Goal: Task Accomplishment & Management: Use online tool/utility

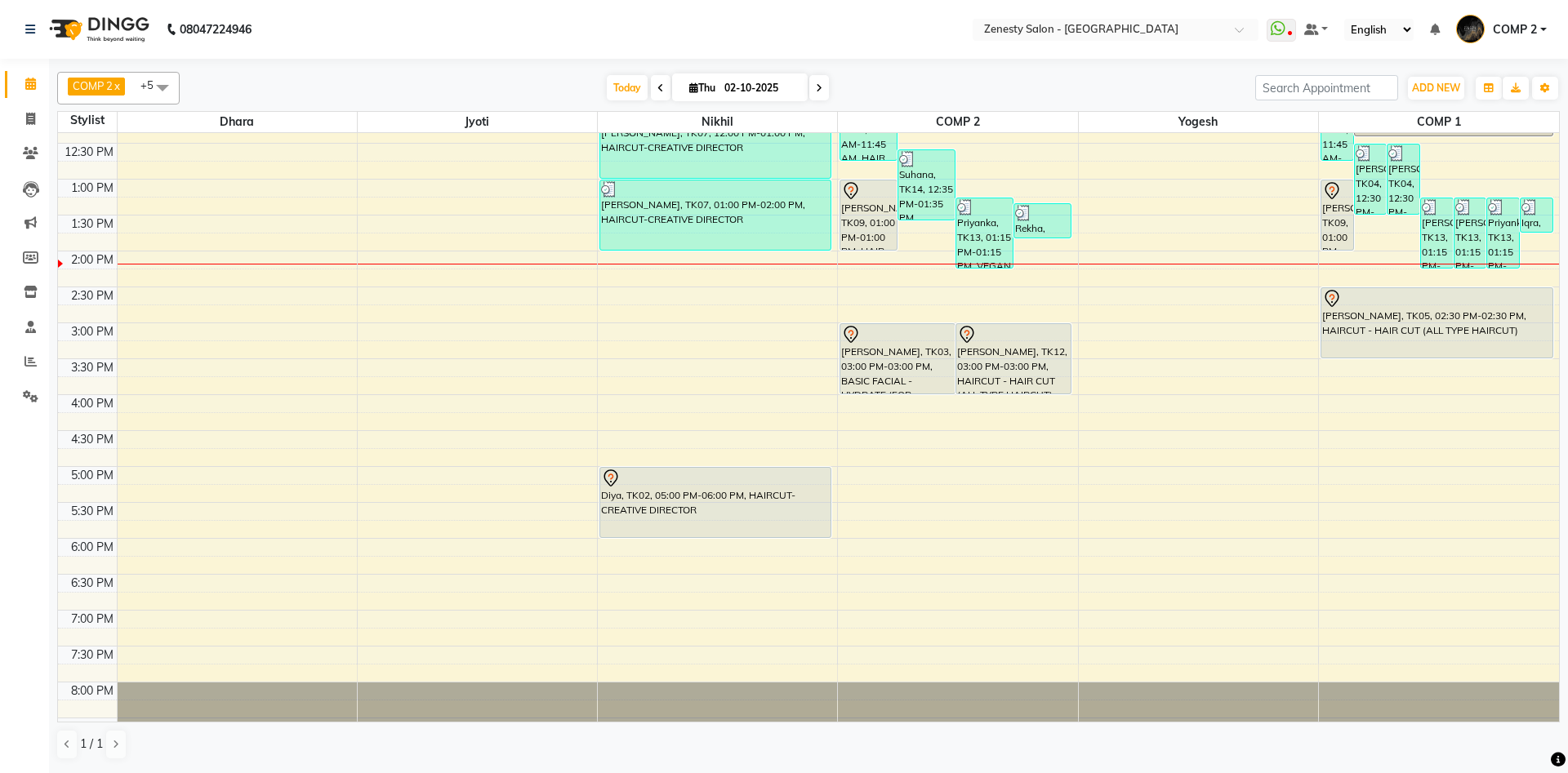
scroll to position [273, 0]
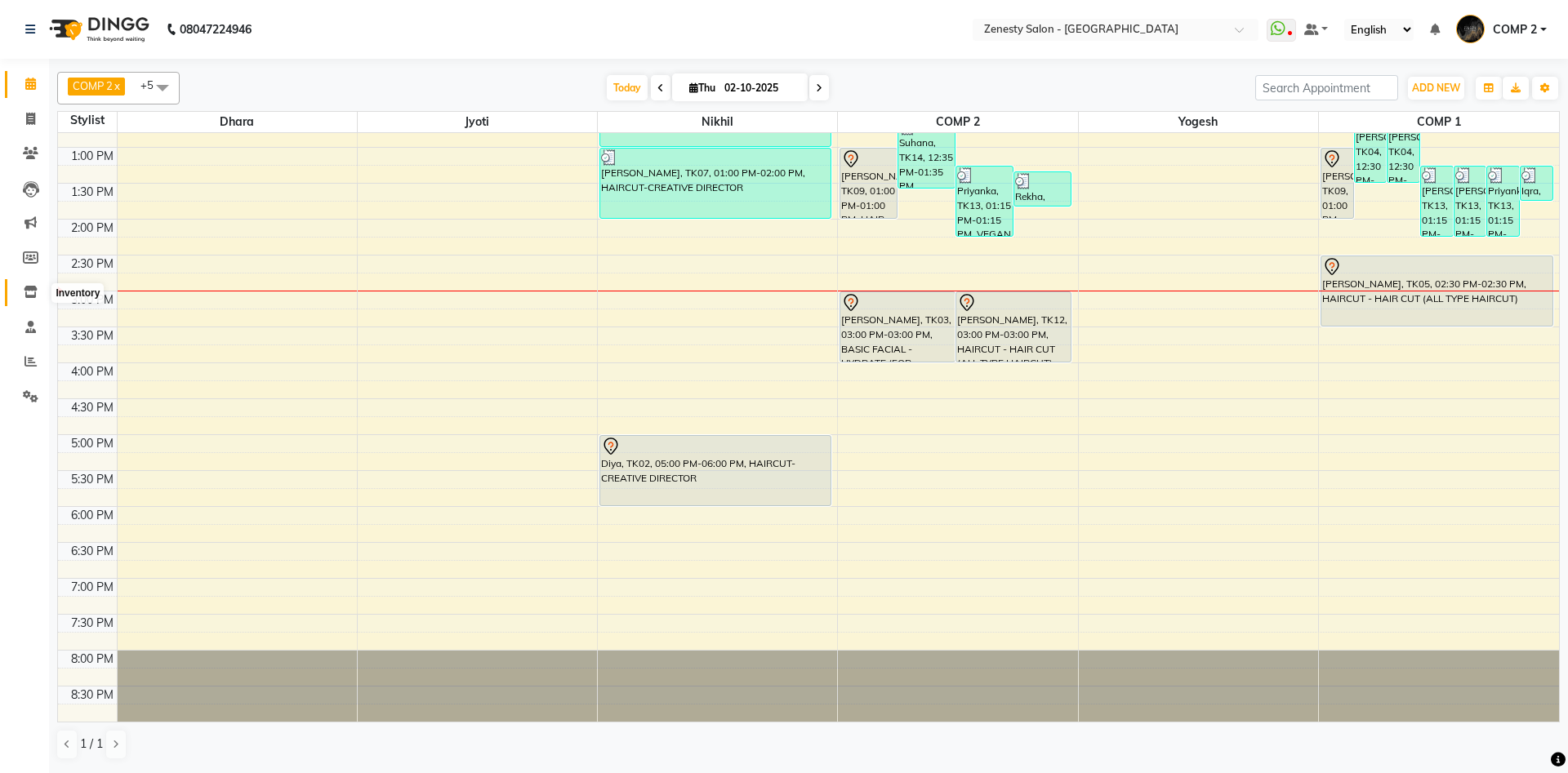
click at [36, 294] on icon at bounding box center [30, 292] width 14 height 13
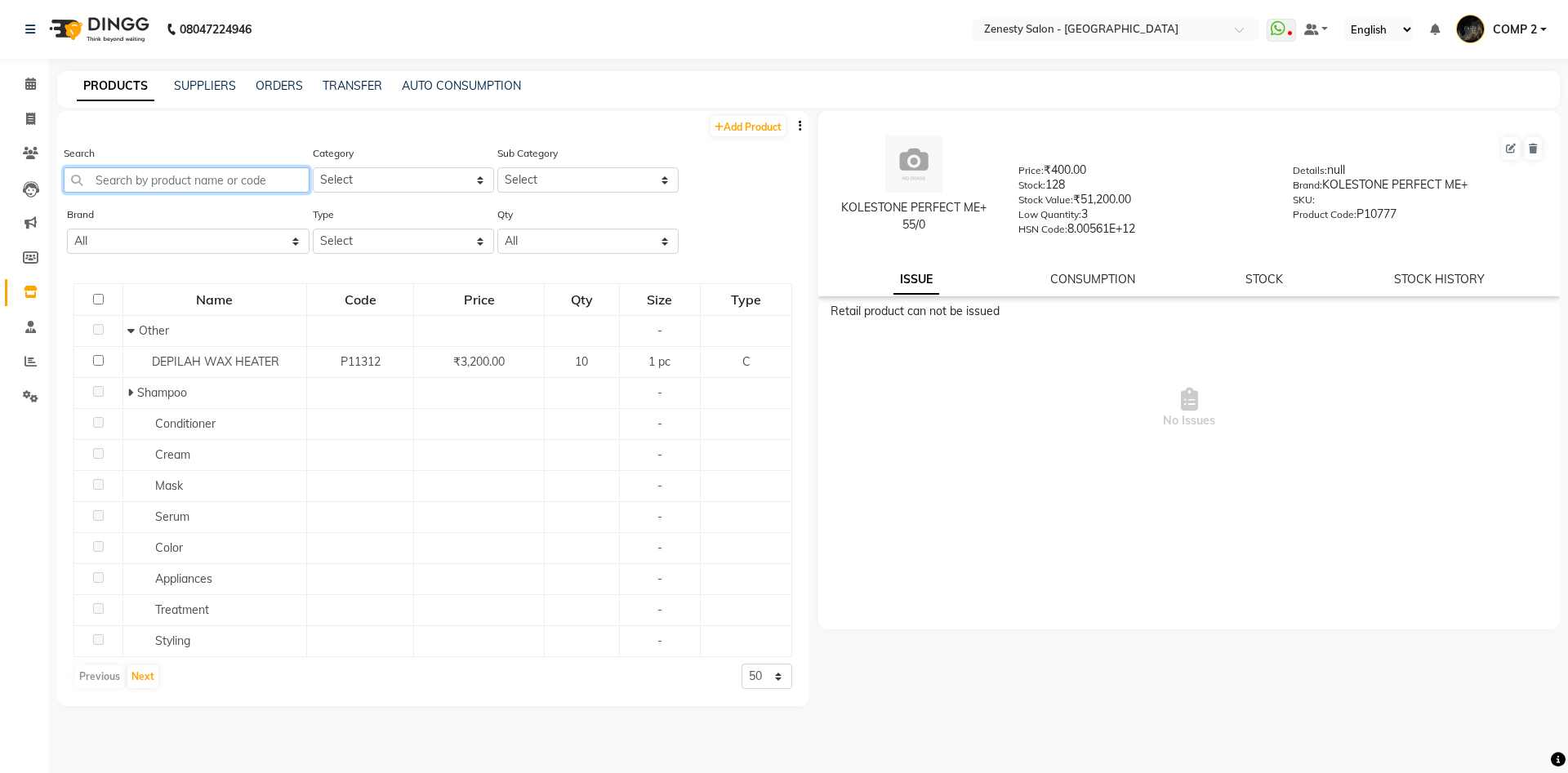
click at [228, 182] on input "text" at bounding box center [187, 180] width 246 height 25
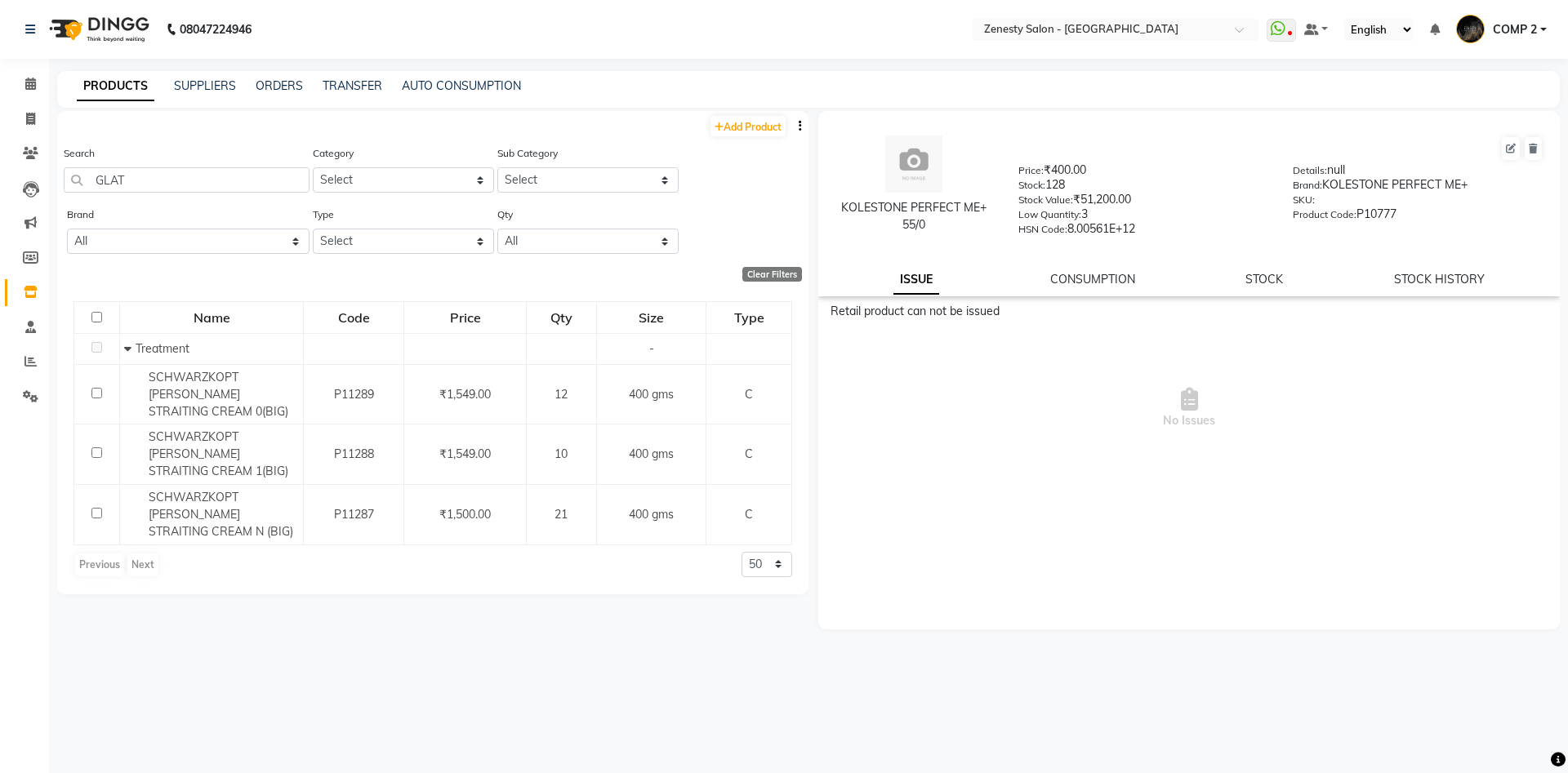
drag, startPoint x: 148, startPoint y: 164, endPoint x: 111, endPoint y: 184, distance: 42.1
click at [93, 181] on div "Search GLAT" at bounding box center [187, 169] width 246 height 48
drag, startPoint x: 145, startPoint y: 186, endPoint x: 74, endPoint y: 205, distance: 73.5
click at [74, 193] on input "GLAT" at bounding box center [187, 180] width 246 height 25
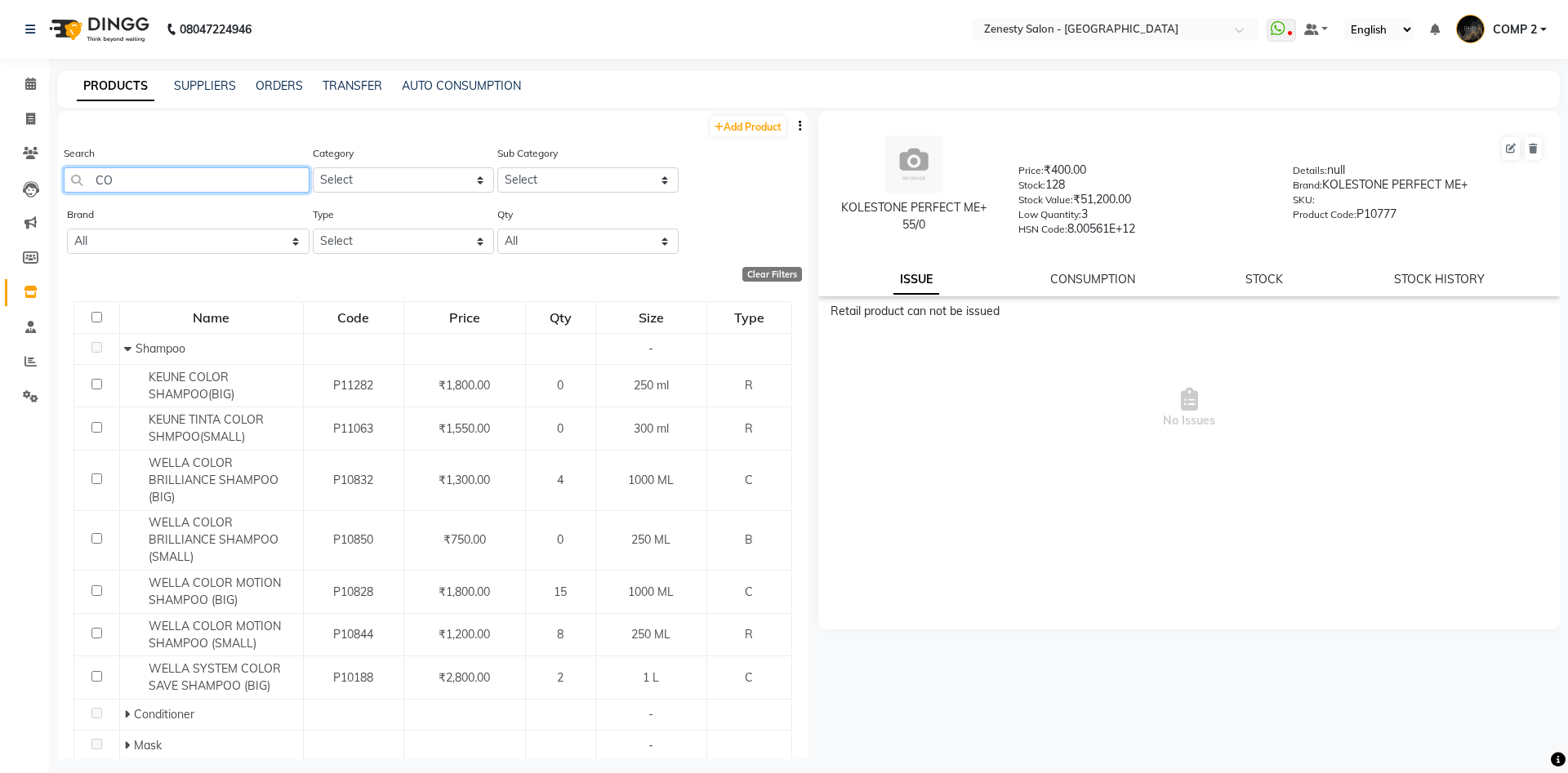
type input "C"
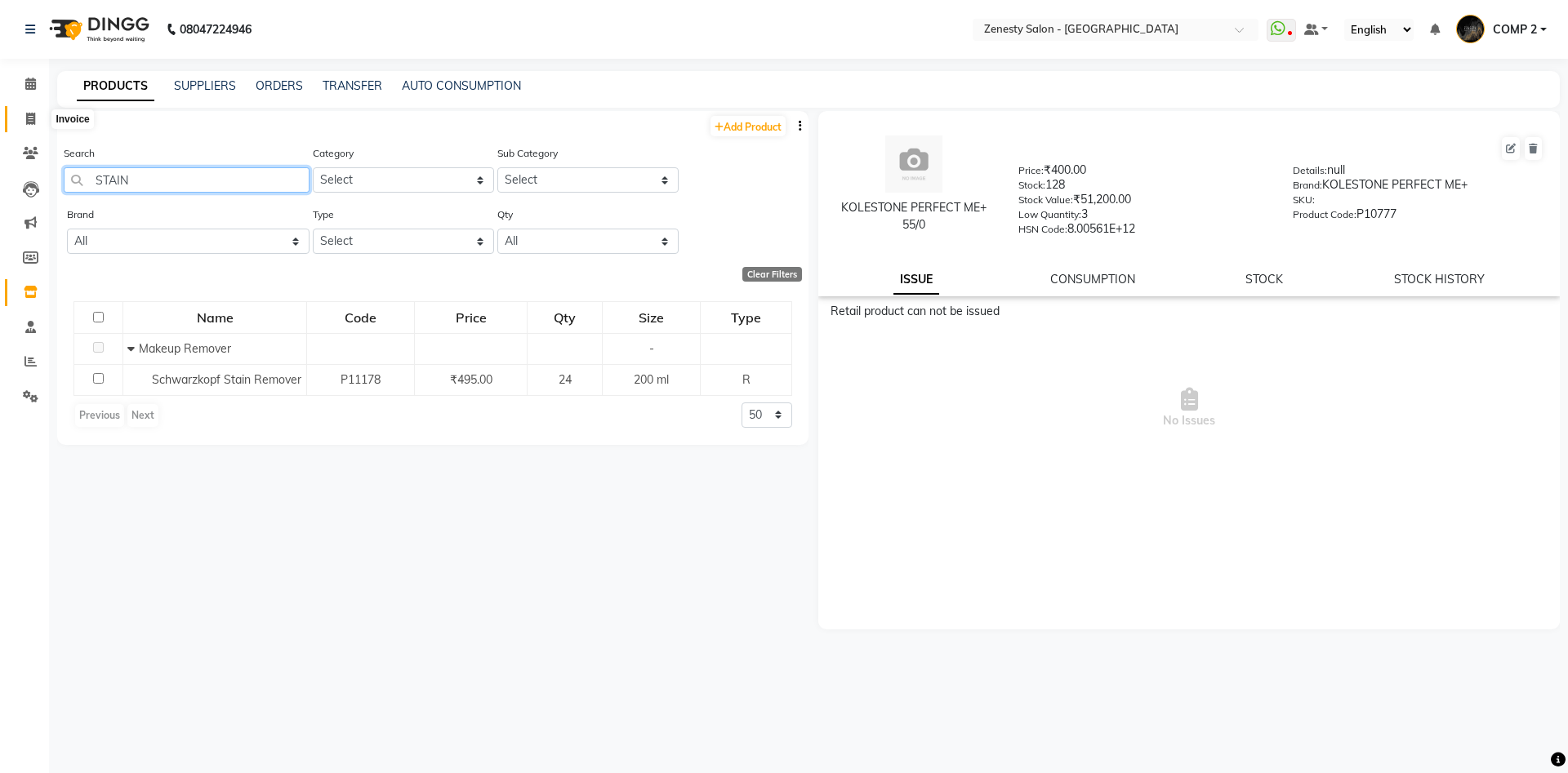
type input "STAIN"
click at [25, 123] on span at bounding box center [31, 119] width 29 height 18
select select "5713"
select select "service"
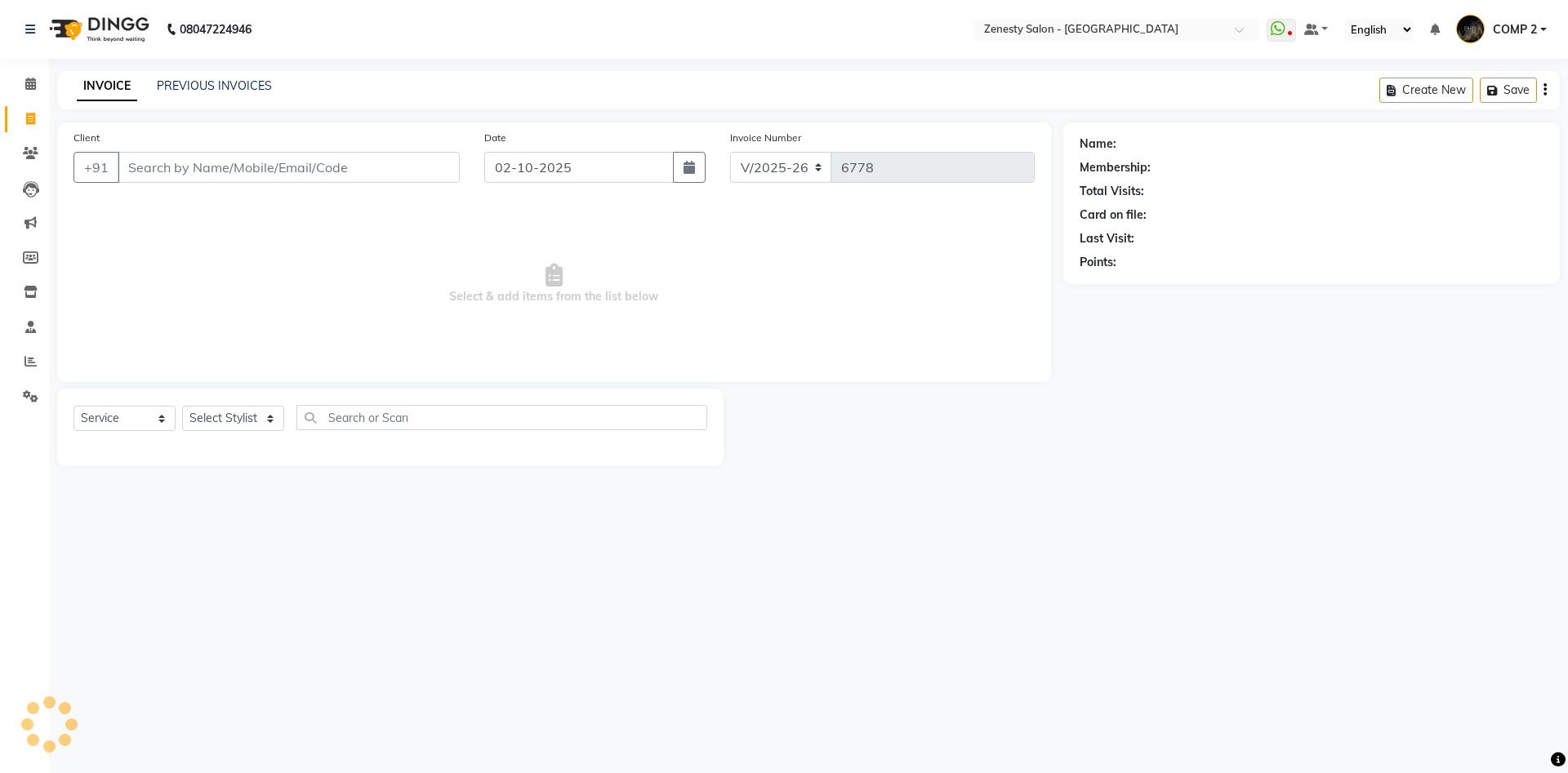
click at [193, 174] on input "Client" at bounding box center [288, 168] width 342 height 31
type input "Xc"
